Goal: Information Seeking & Learning: Compare options

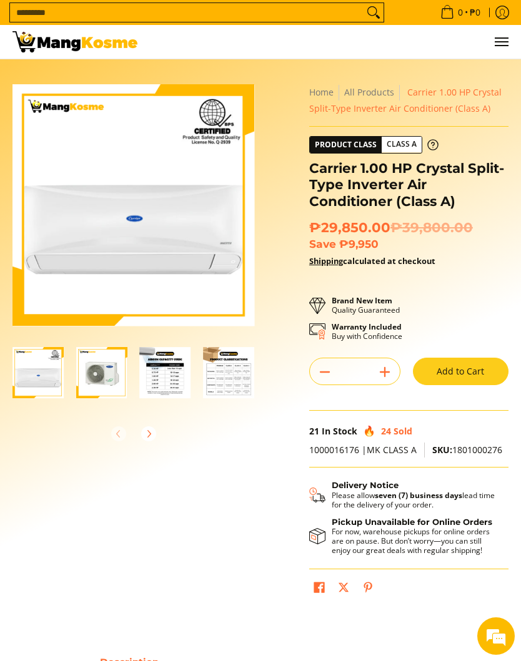
scroll to position [2, 0]
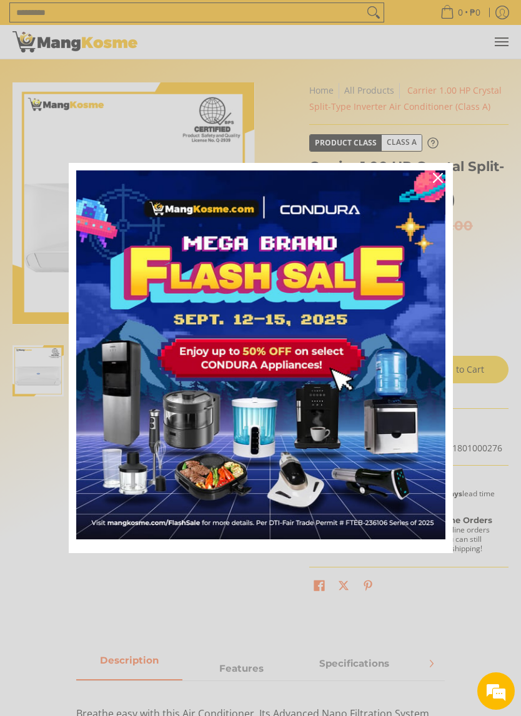
click at [252, 43] on div "Marketing offer form" at bounding box center [260, 358] width 521 height 716
click at [497, 236] on div "Marketing offer form" at bounding box center [260, 358] width 521 height 716
click at [50, 458] on div "Marketing offer form" at bounding box center [260, 358] width 521 height 716
click at [36, 482] on div "Marketing offer form" at bounding box center [260, 358] width 521 height 716
click at [34, 446] on div "Marketing offer form" at bounding box center [260, 358] width 521 height 716
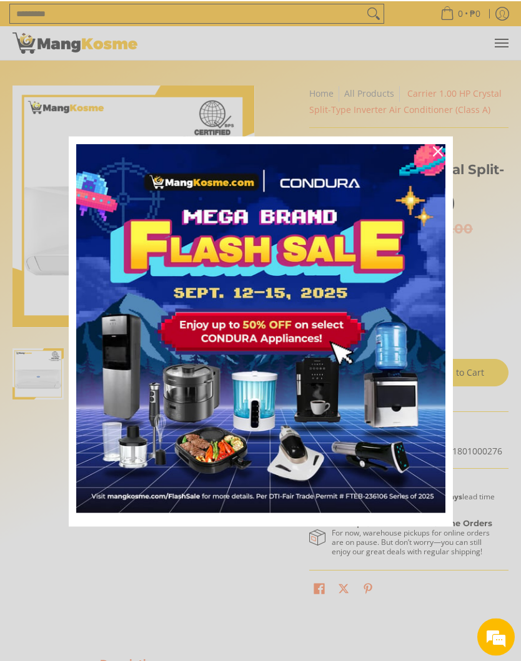
scroll to position [0, 0]
